Goal: Task Accomplishment & Management: Manage account settings

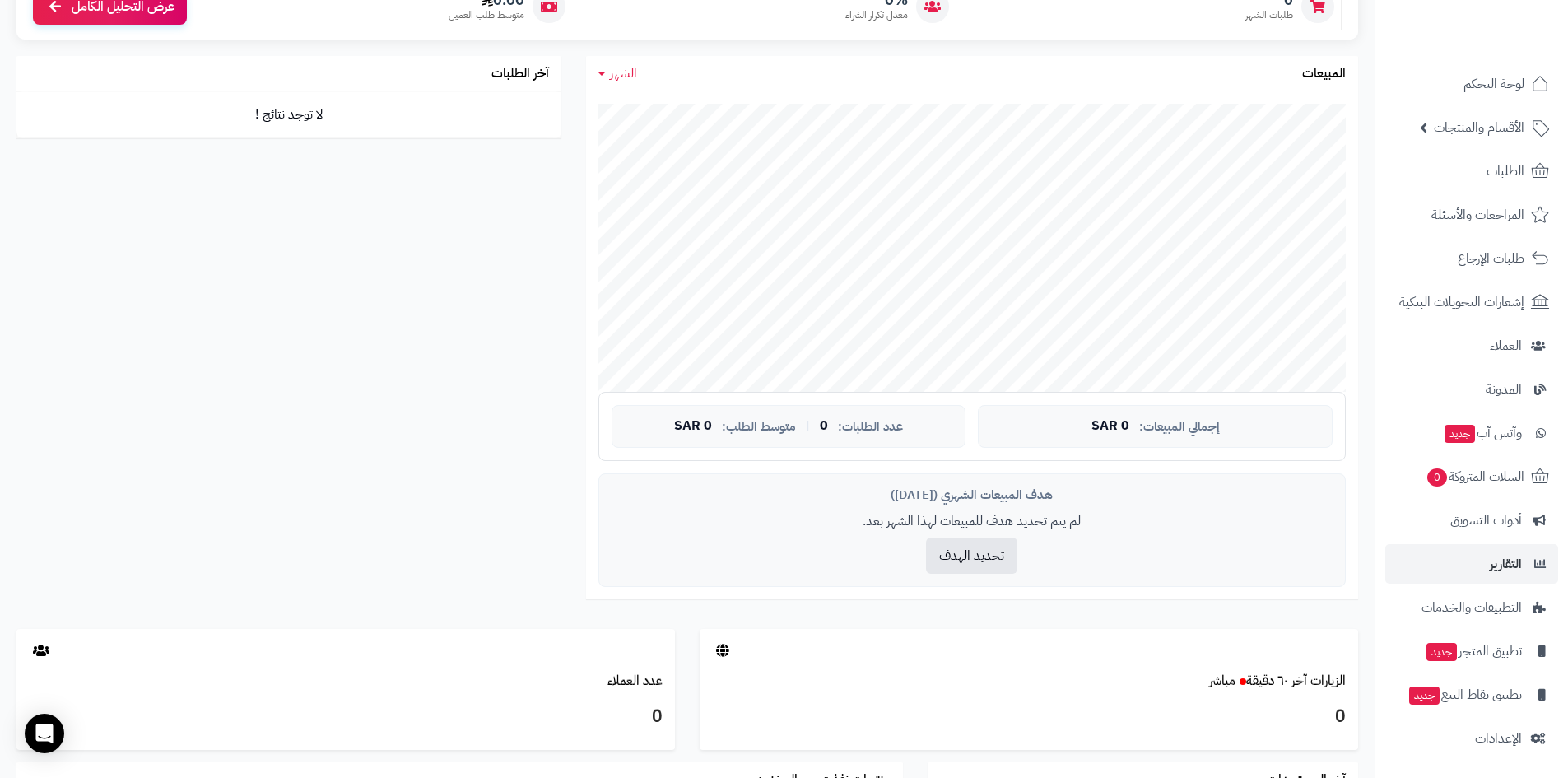
scroll to position [19, 0]
click at [1492, 725] on link "الإعدادات" at bounding box center [1471, 737] width 172 height 40
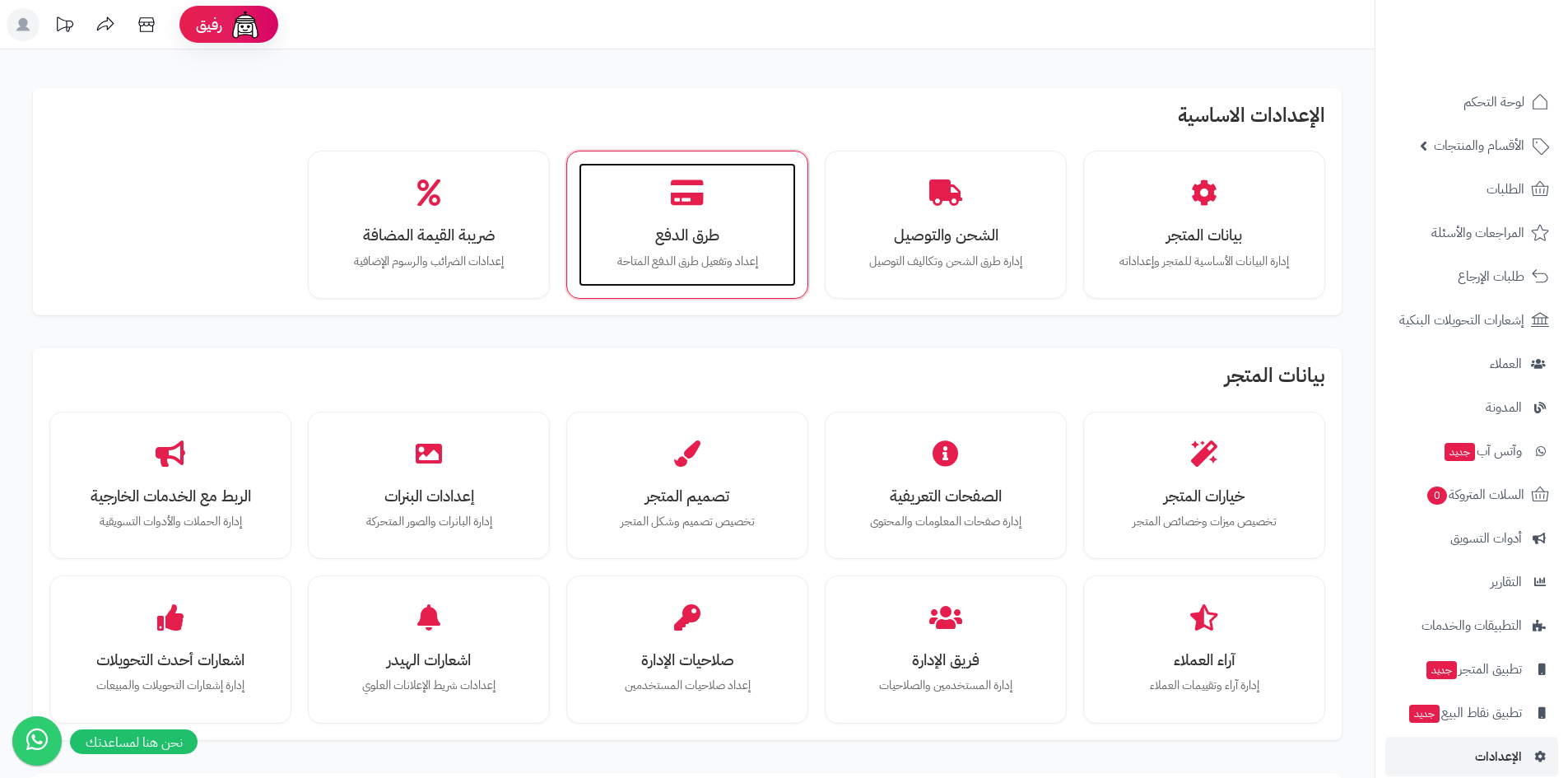
click at [702, 271] on div "طرق الدفع إعداد وتفعيل طرق الدفع المتاحة" at bounding box center [687, 224] width 217 height 123
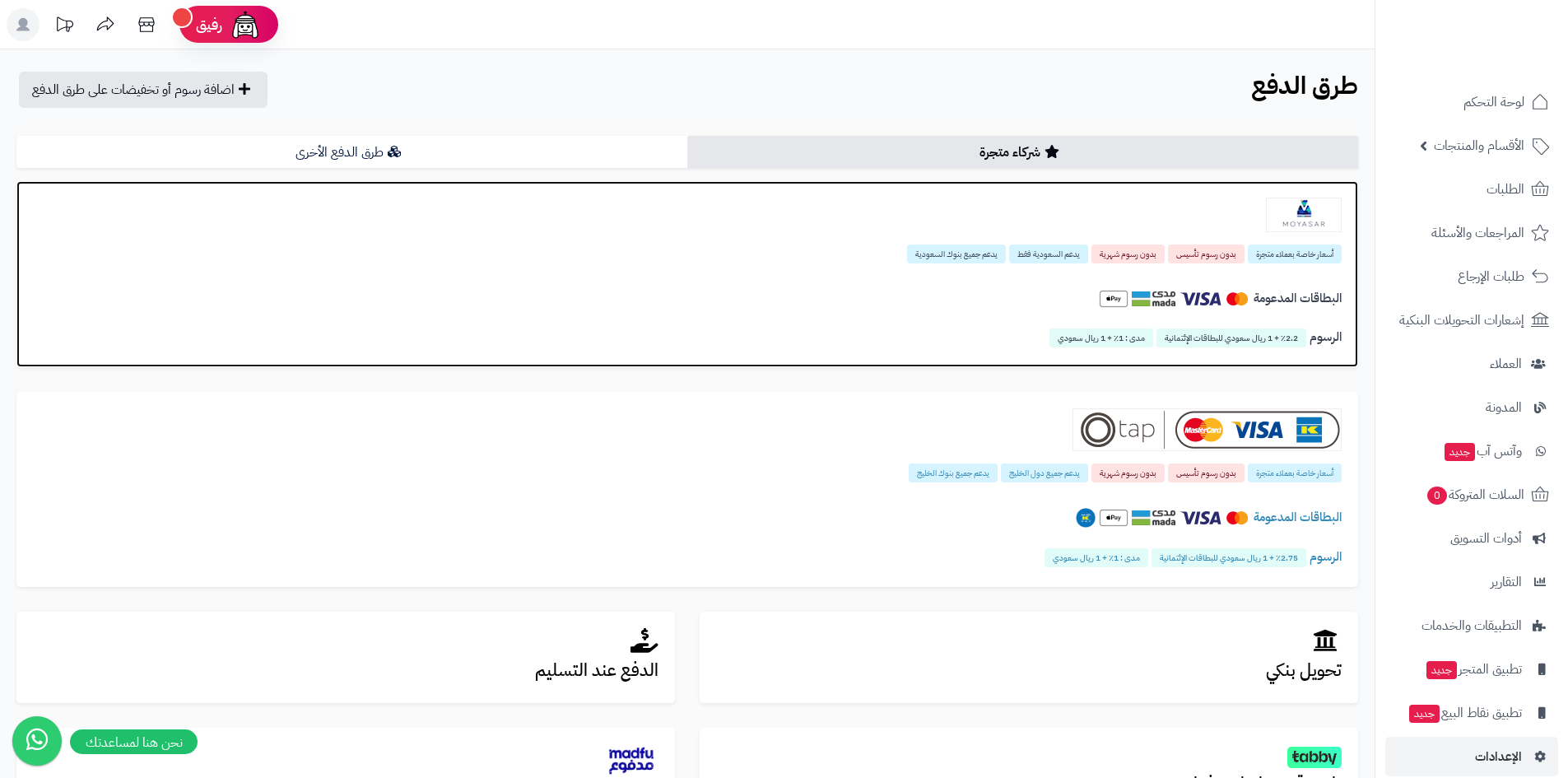
click at [1113, 339] on span "مدى : 1٪ + 1 ريال سعودي" at bounding box center [1101, 338] width 104 height 19
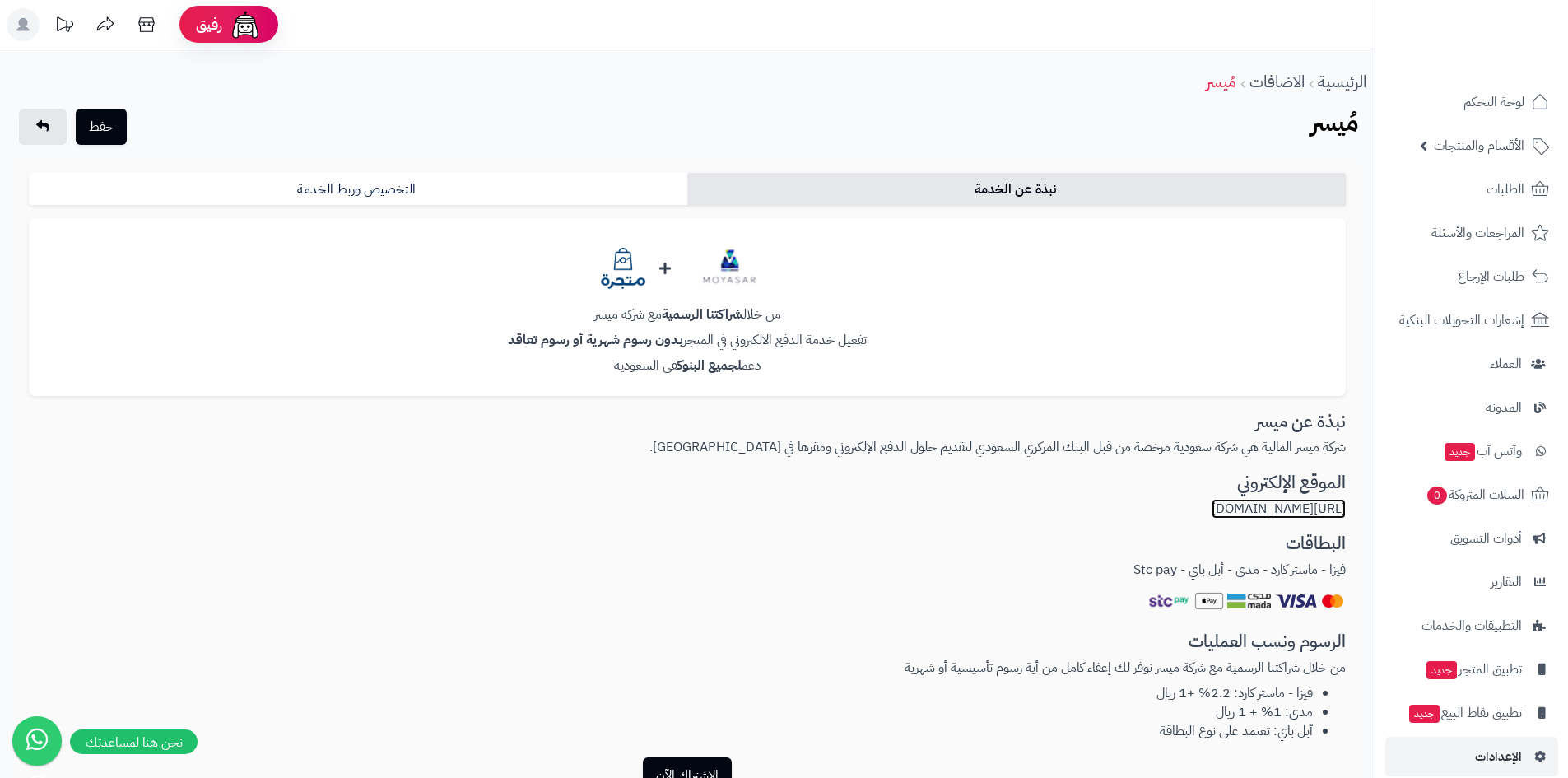
click at [1263, 516] on link "https://moyasar.com/ar/" at bounding box center [1278, 508] width 134 height 19
click at [935, 193] on link "نبذة عن الخدمة" at bounding box center [1016, 189] width 658 height 33
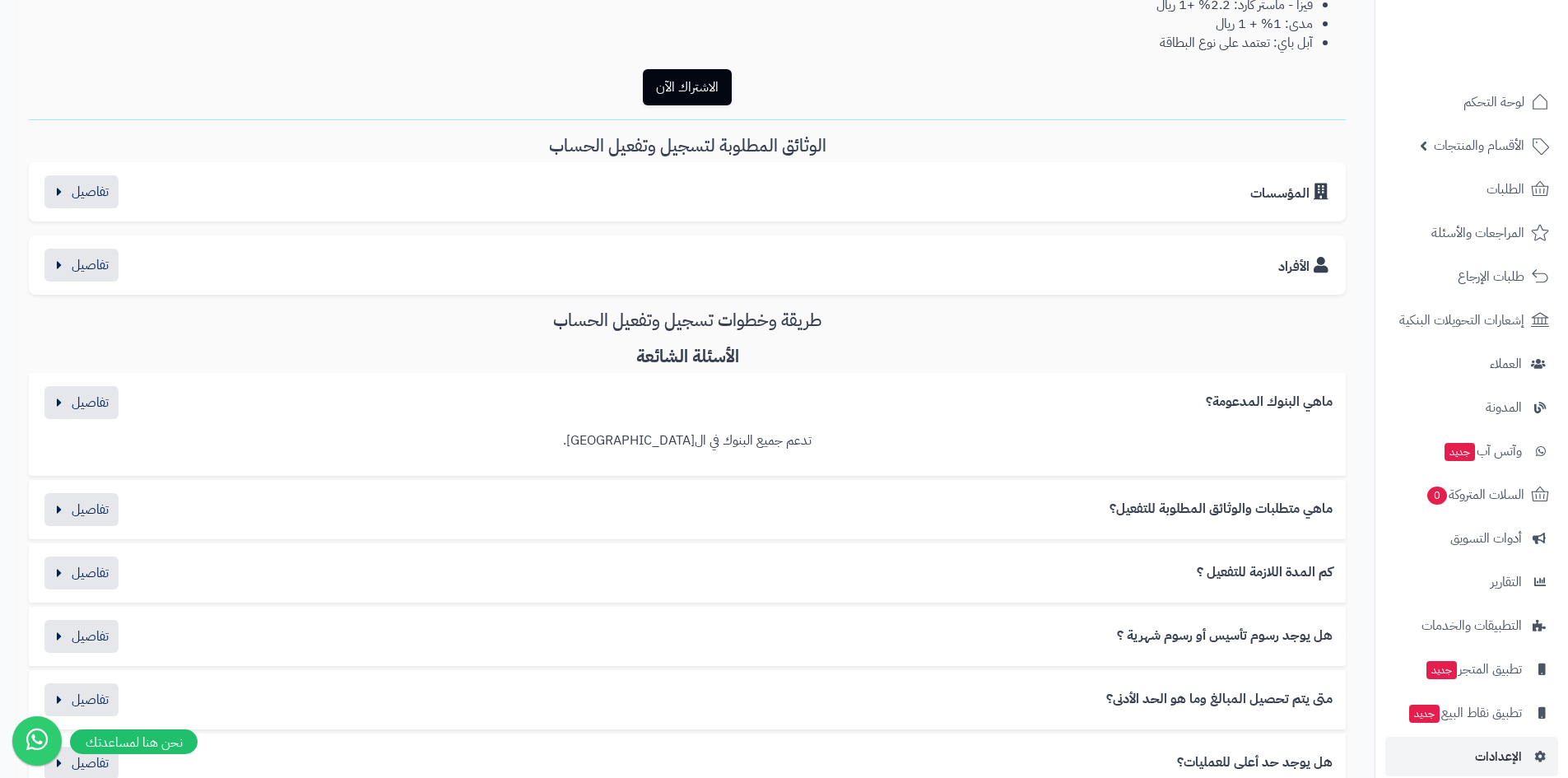
scroll to position [741, 0]
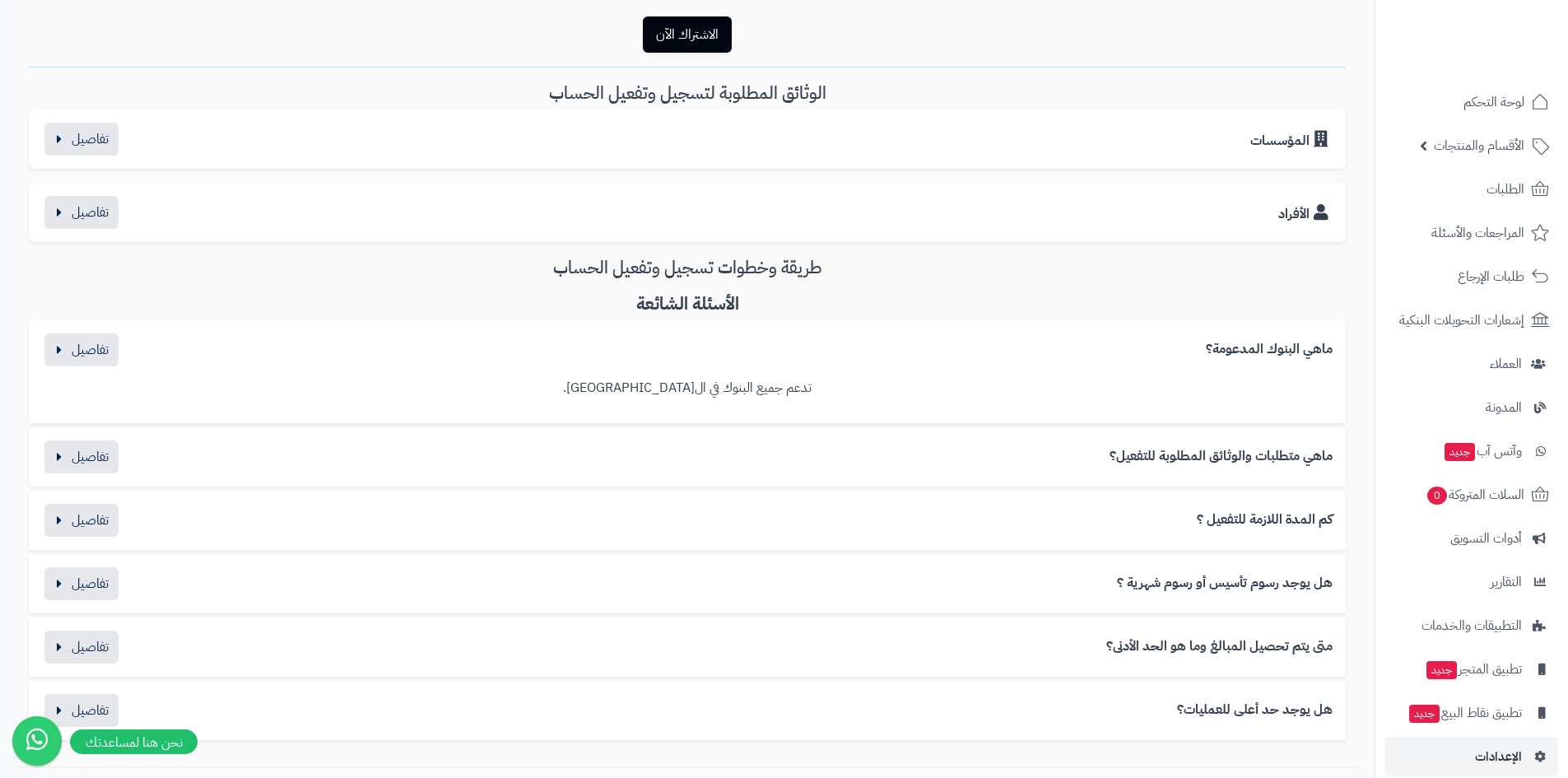
click at [1229, 234] on div "الأفراد وثيقة العمل الحر صورة عن الهوية صورة عن بطاقة الحساب البنكي ( شهادة من …" at bounding box center [687, 212] width 1317 height 59
click at [91, 217] on button "button" at bounding box center [82, 211] width 74 height 33
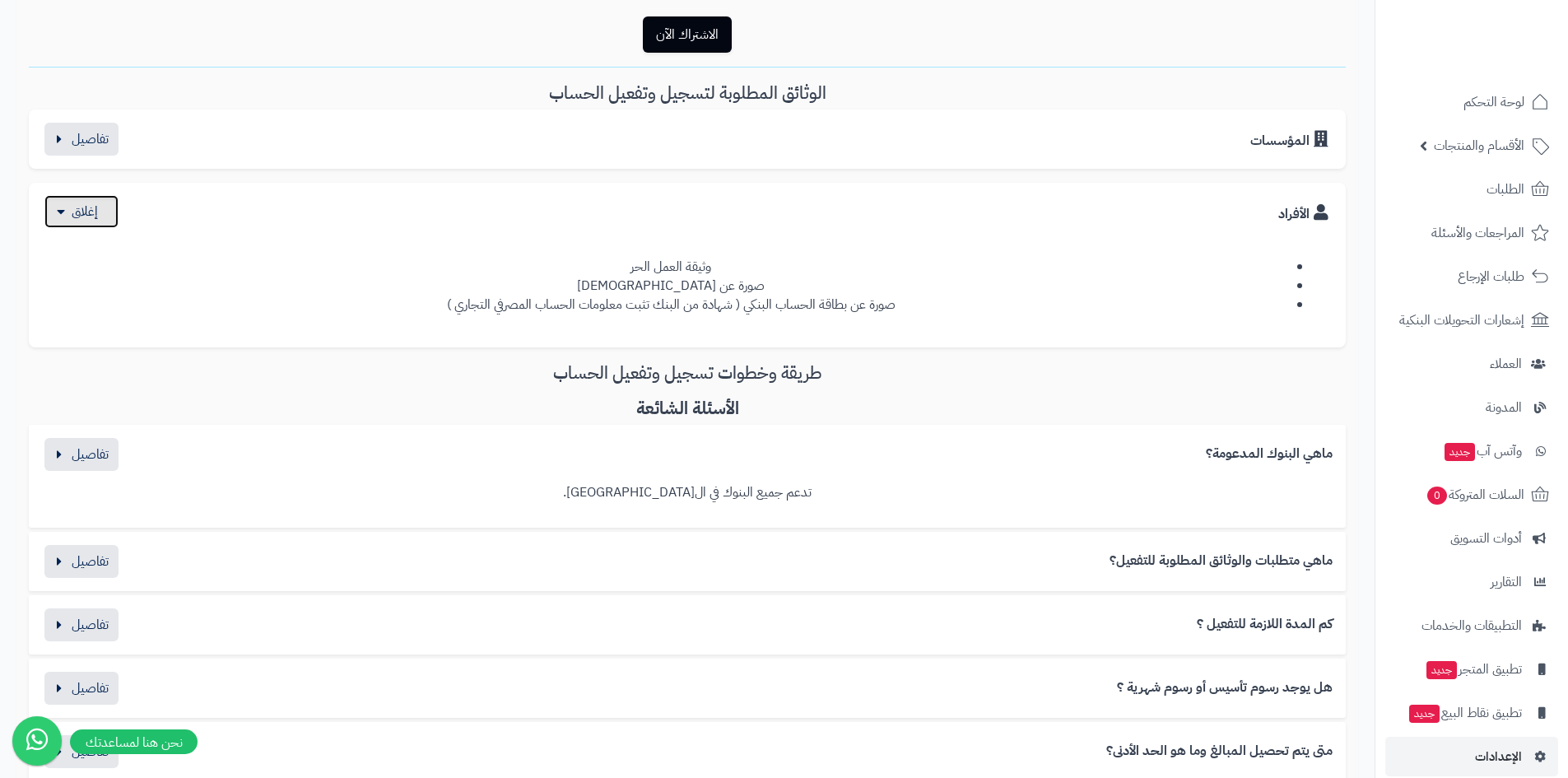
click at [110, 207] on button "button" at bounding box center [82, 211] width 74 height 33
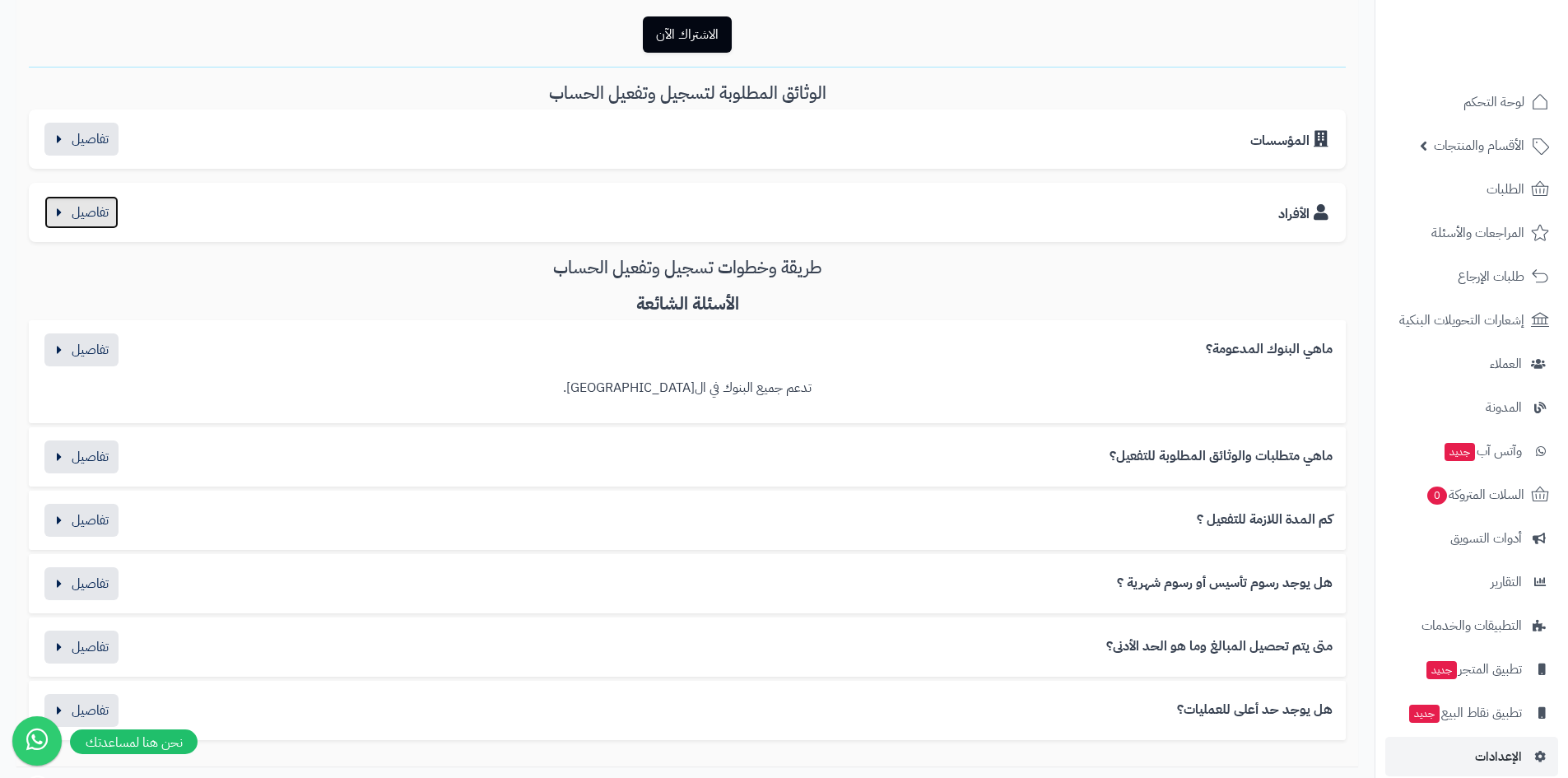
scroll to position [577, 0]
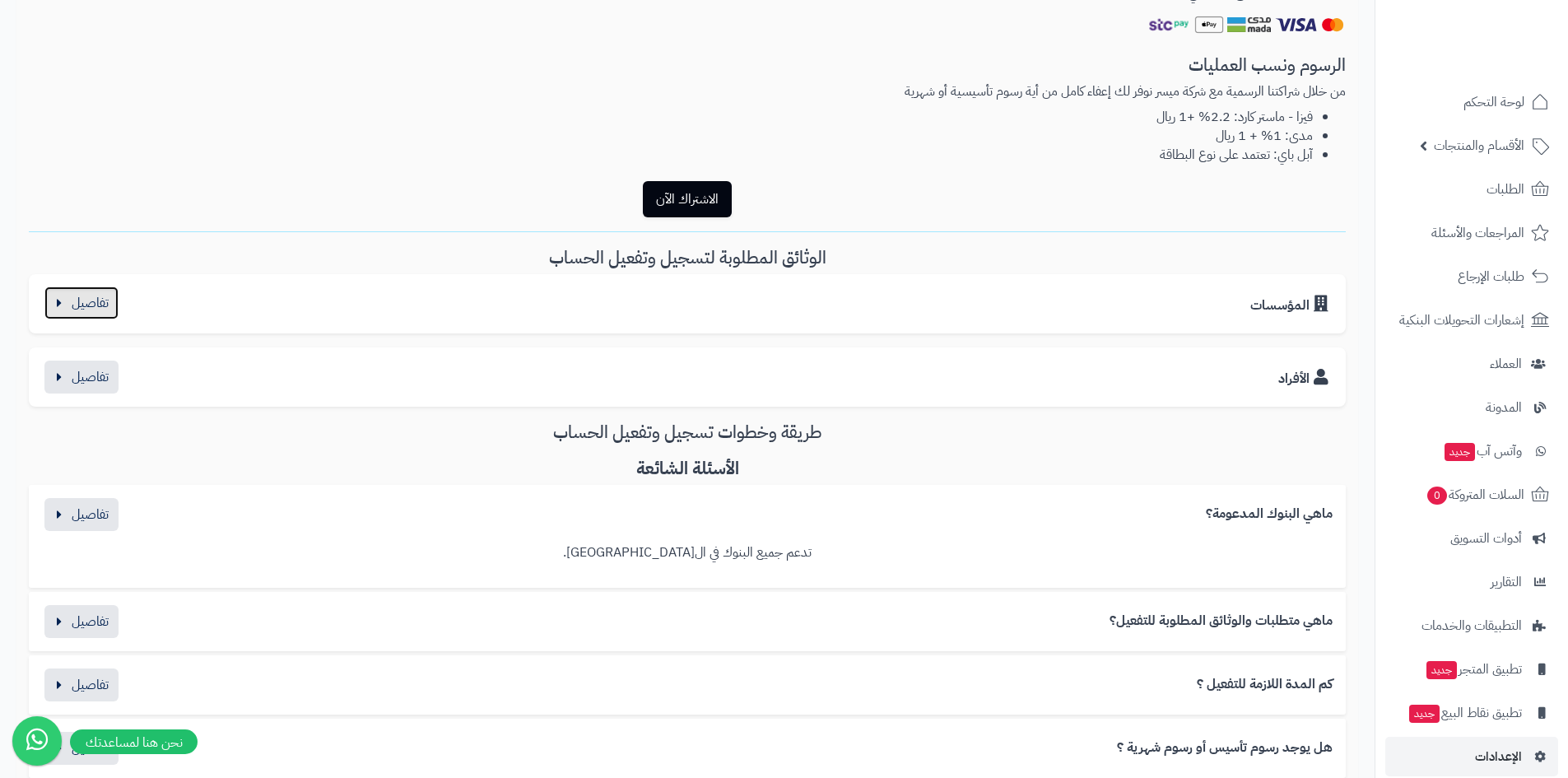
click at [102, 298] on button "button" at bounding box center [82, 303] width 74 height 33
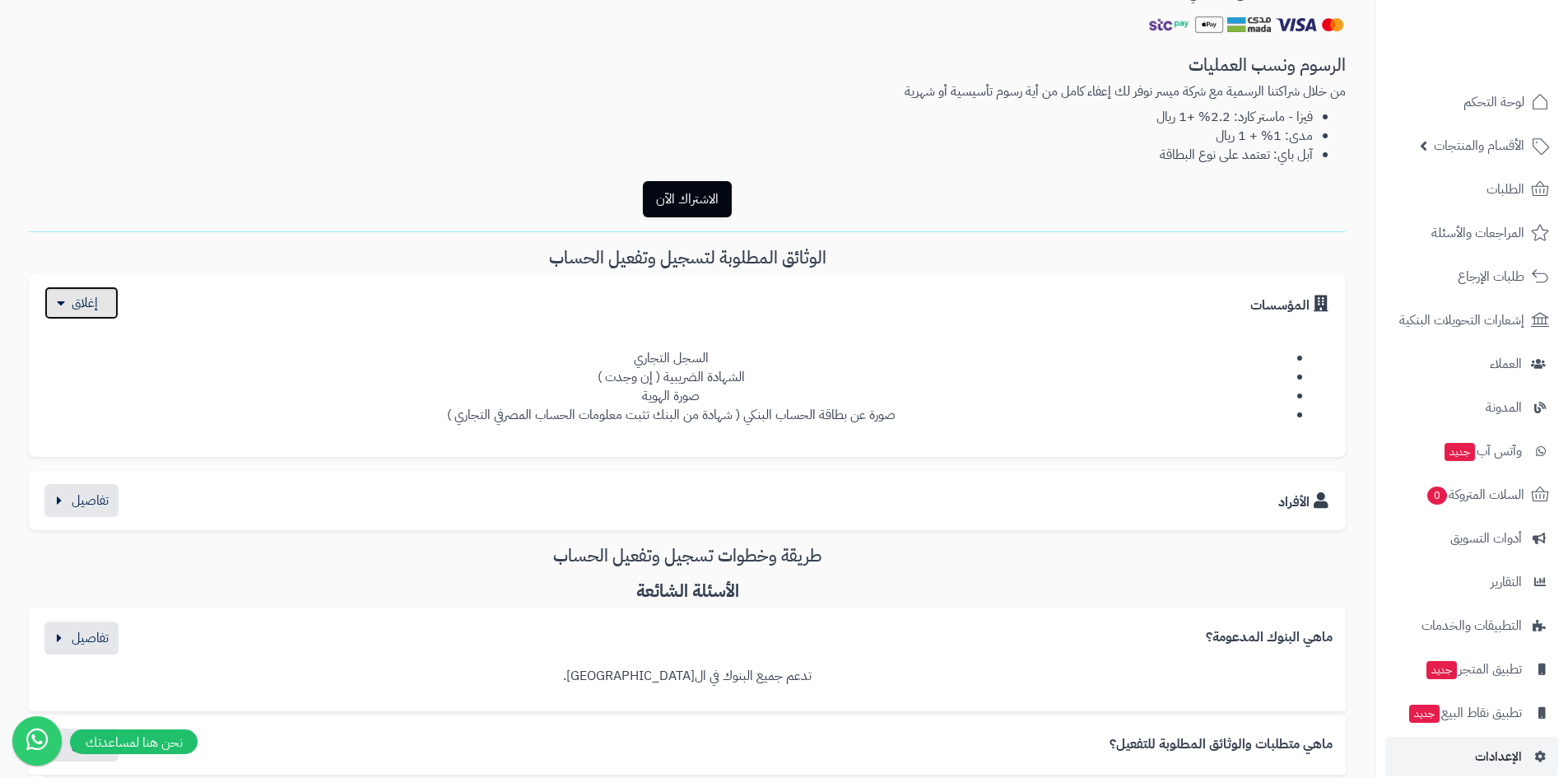
click at [102, 298] on button "button" at bounding box center [82, 303] width 74 height 33
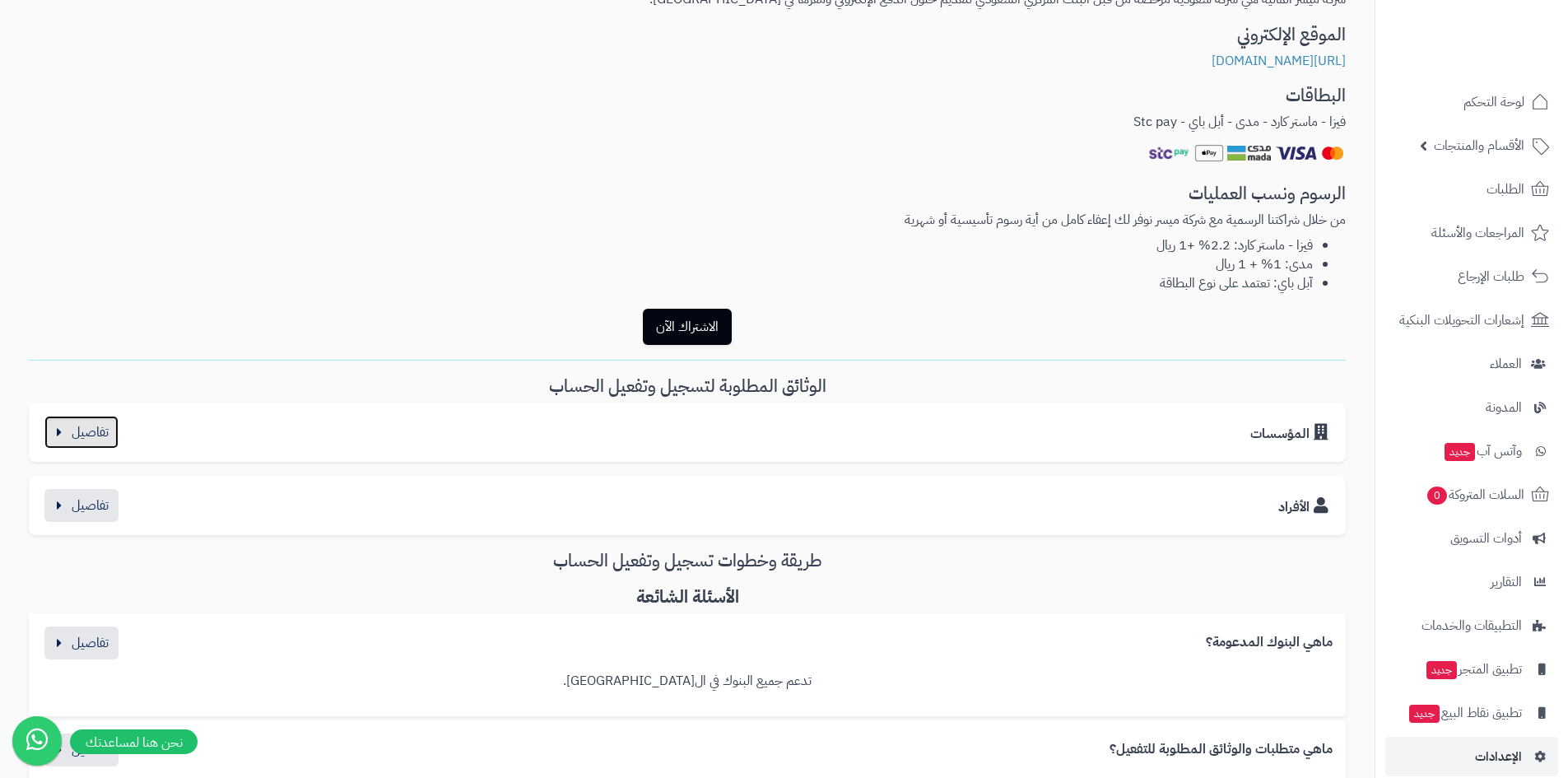
scroll to position [447, 0]
click at [689, 328] on button "الاشتراك الآن" at bounding box center [688, 327] width 89 height 36
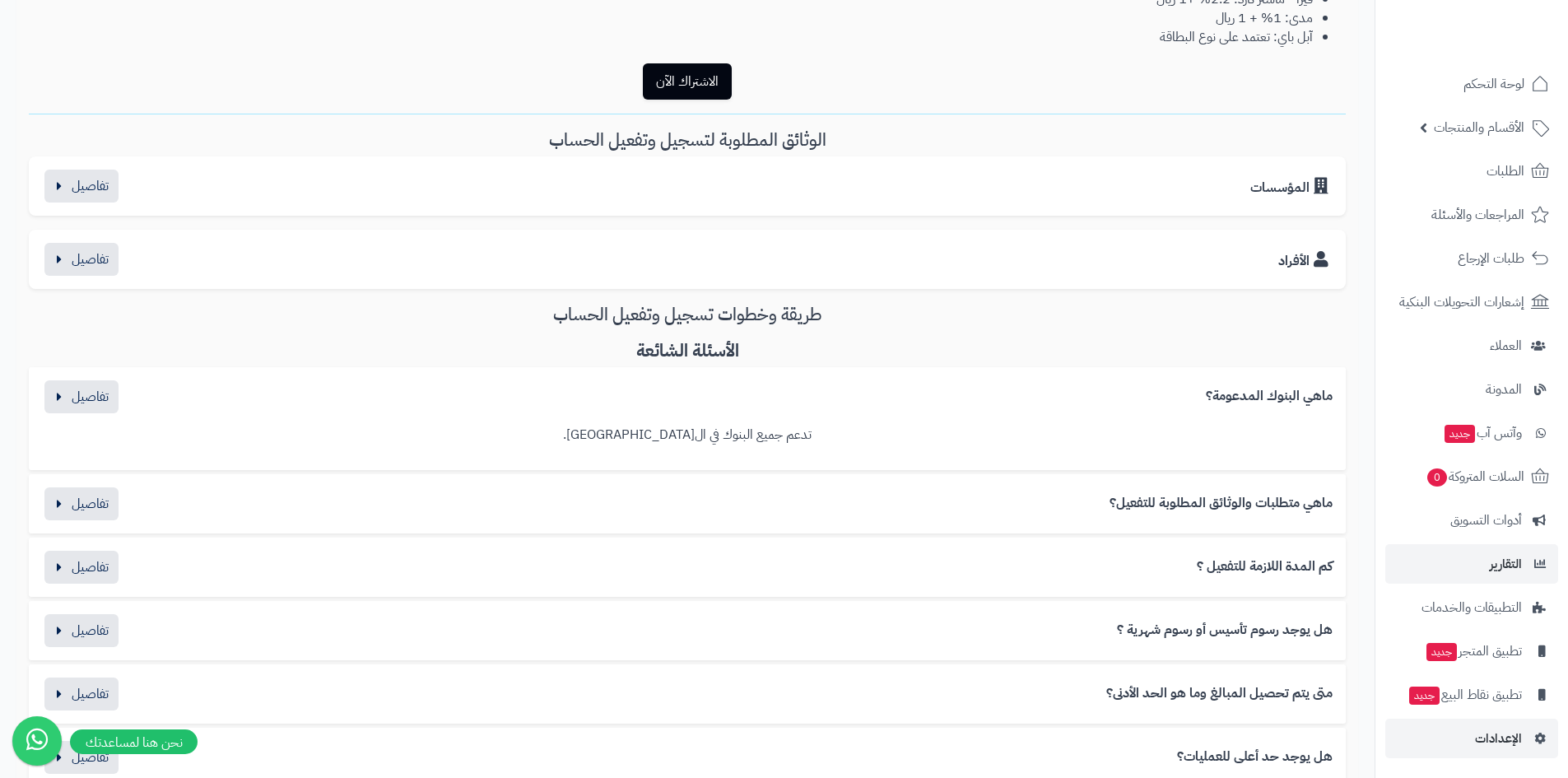
scroll to position [19, 0]
click at [1489, 750] on link "الإعدادات" at bounding box center [1471, 737] width 172 height 40
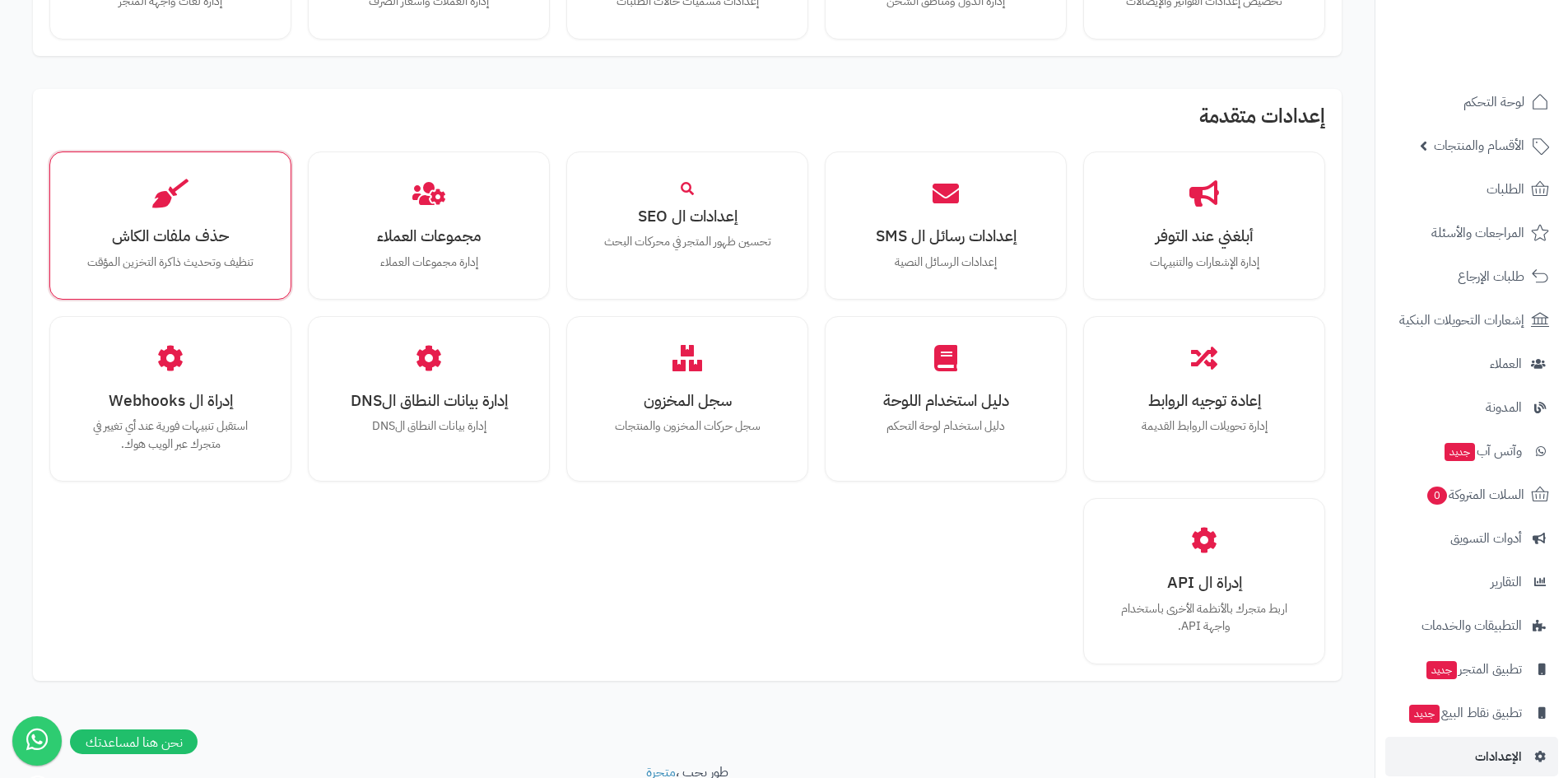
scroll to position [988, 0]
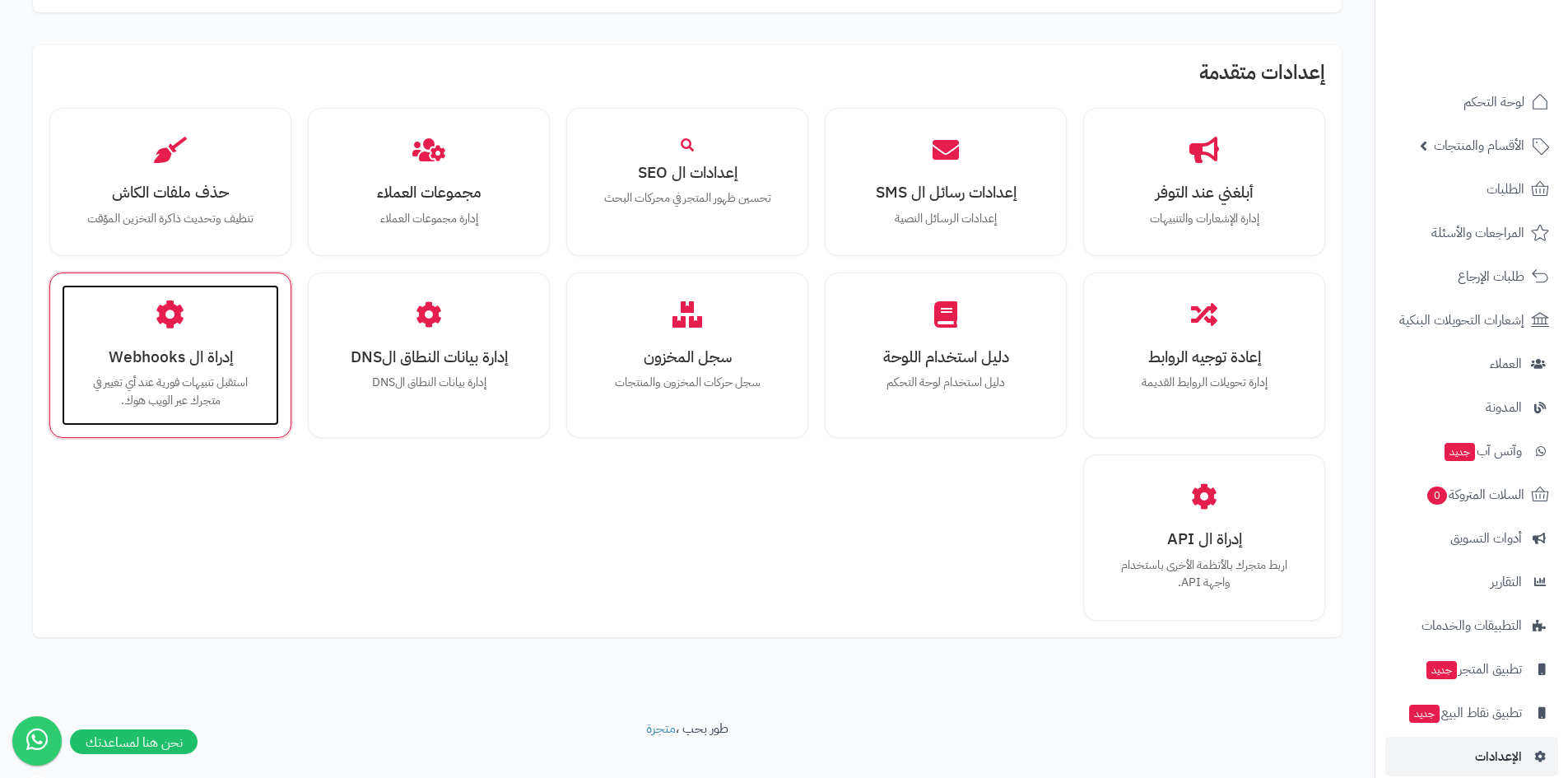
click at [169, 365] on h3 "إدراة ال Webhooks" at bounding box center [170, 357] width 184 height 18
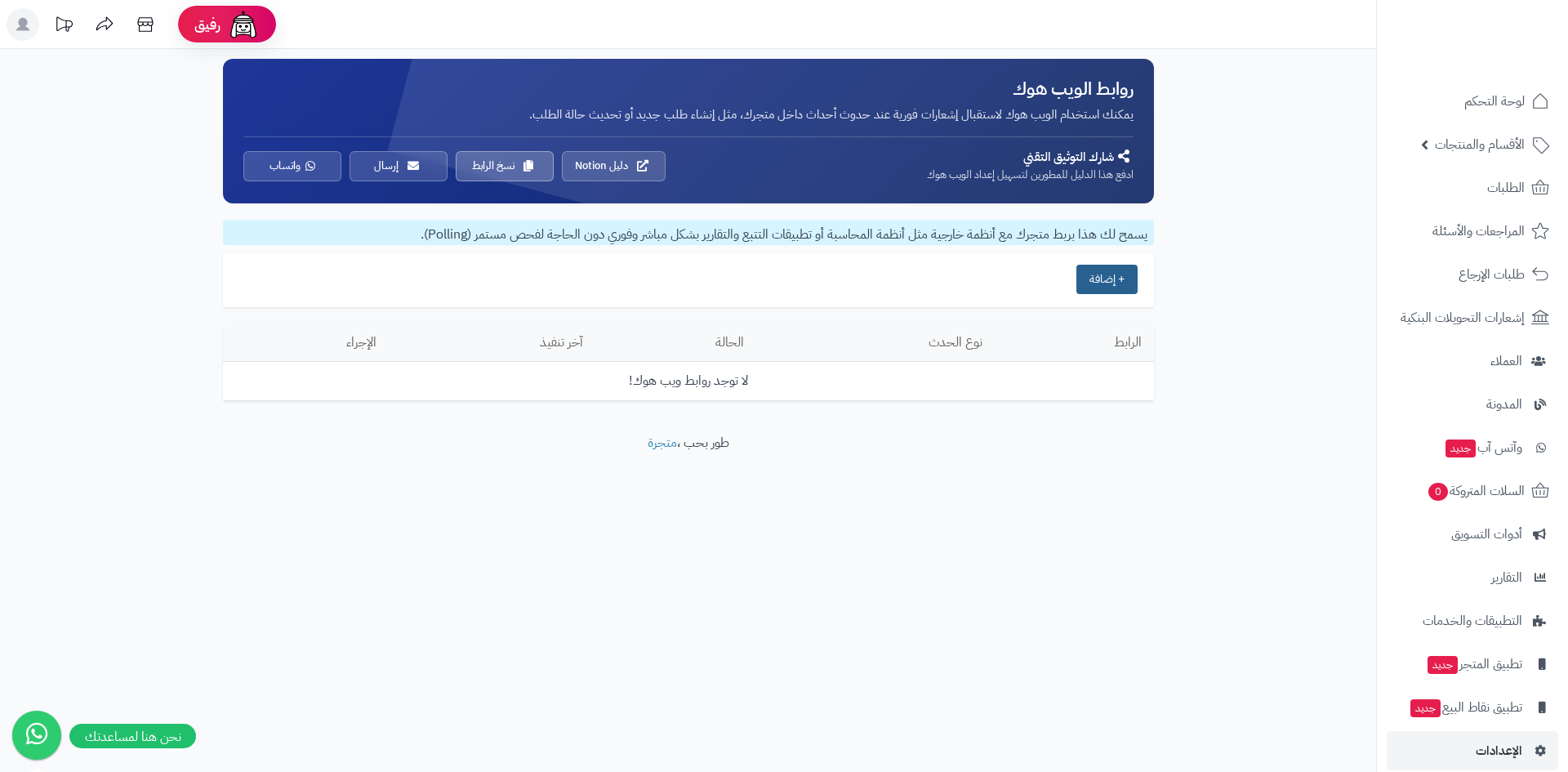
click at [1109, 281] on button "+ إضافة" at bounding box center [1106, 280] width 62 height 29
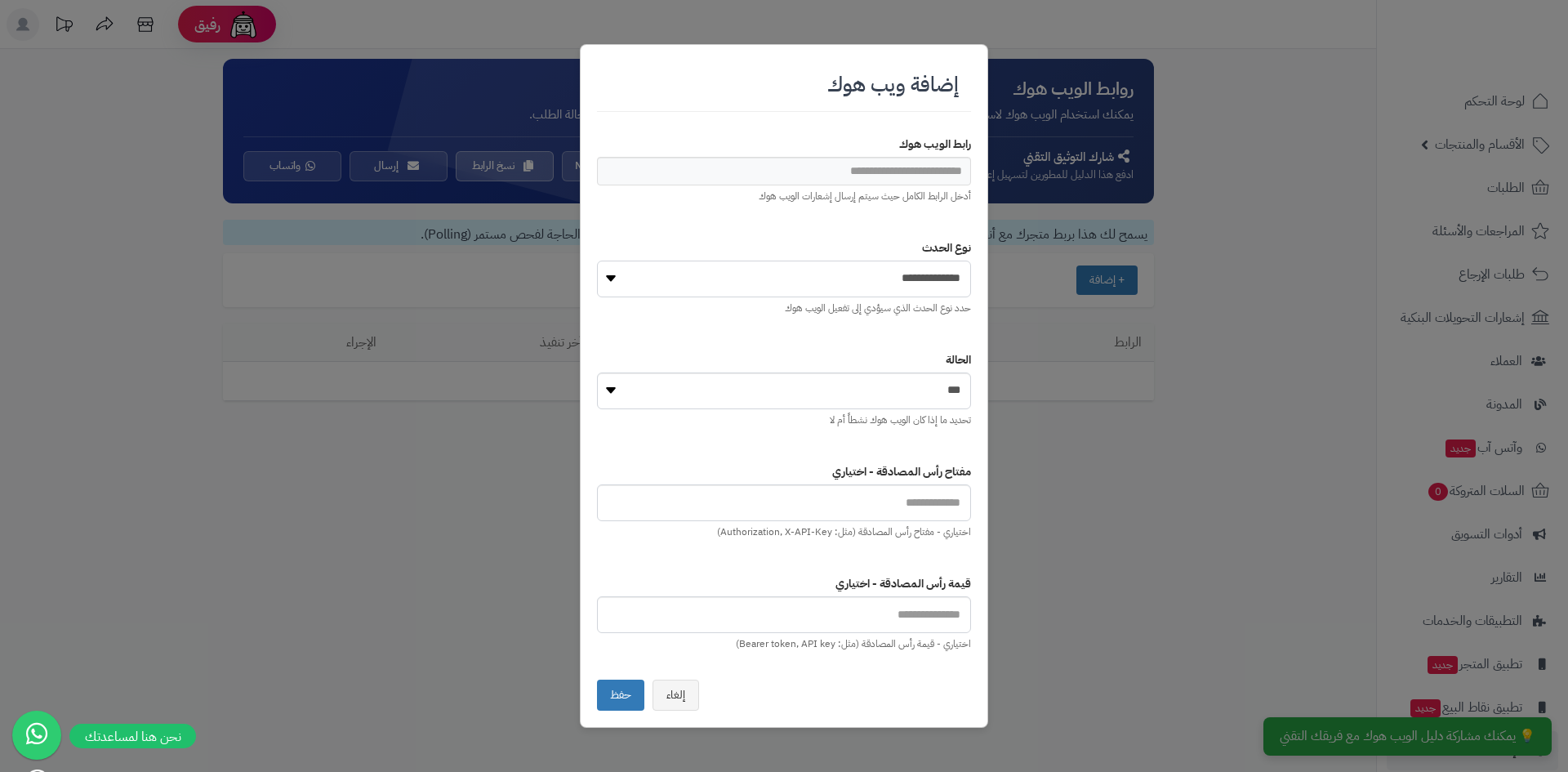
click at [943, 286] on select "**********" at bounding box center [784, 279] width 374 height 37
click at [930, 178] on input "url" at bounding box center [784, 170] width 374 height 29
click at [917, 273] on select "**********" at bounding box center [784, 279] width 374 height 37
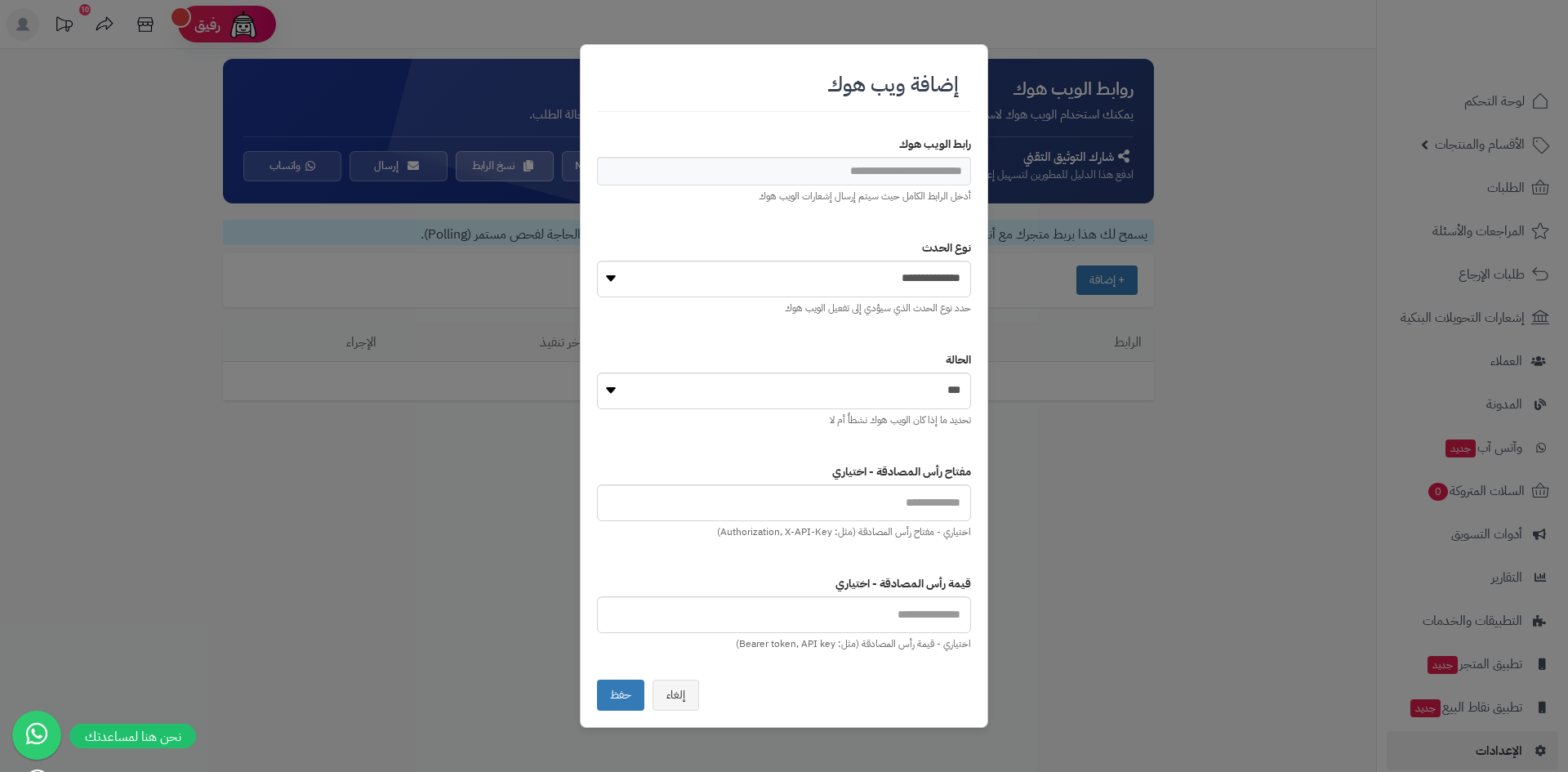
click at [1059, 356] on div "**********" at bounding box center [784, 386] width 1568 height 772
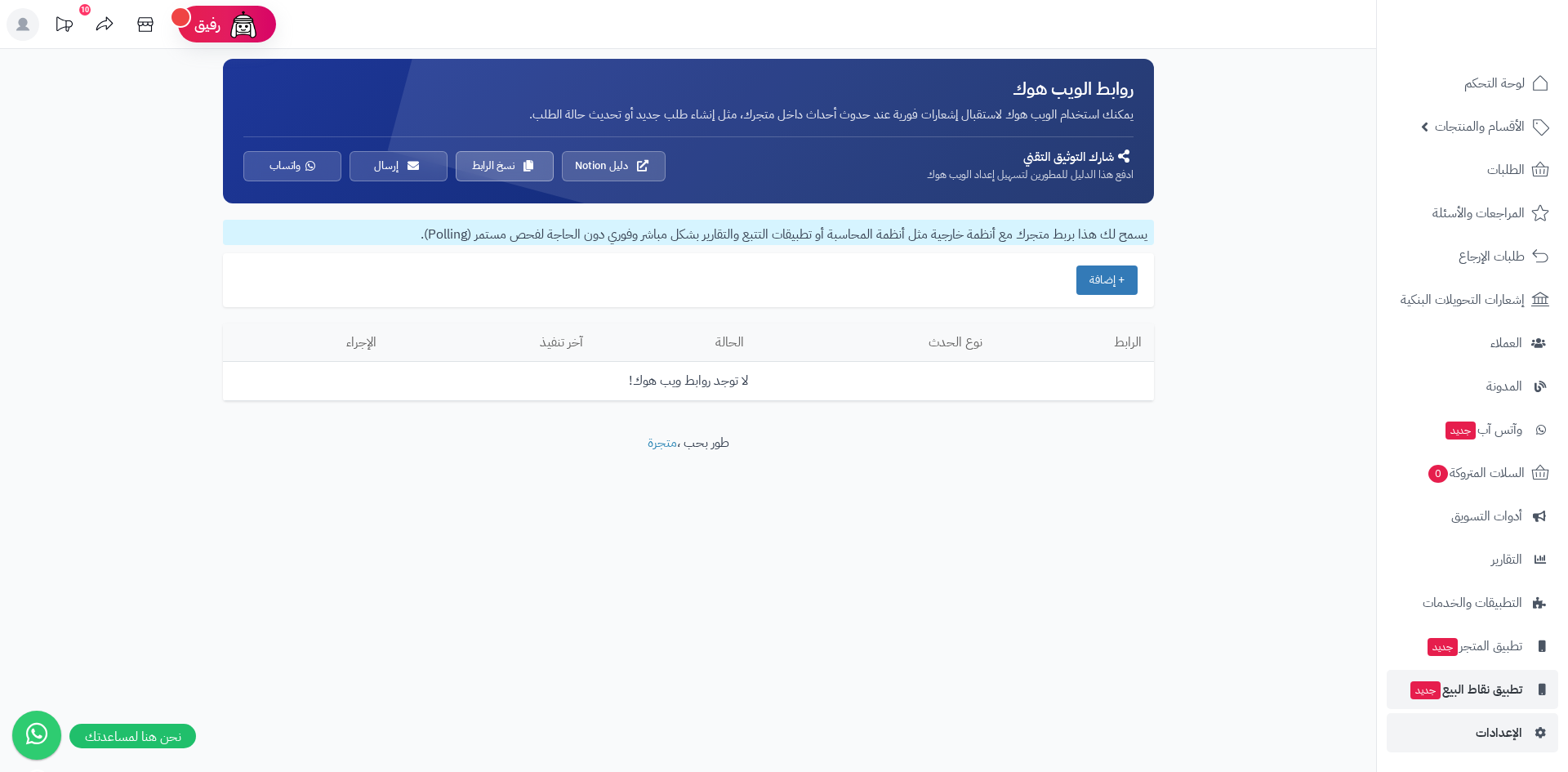
scroll to position [18, 0]
click at [626, 178] on link "دليل Notion" at bounding box center [613, 165] width 104 height 30
